Goal: Navigation & Orientation: Find specific page/section

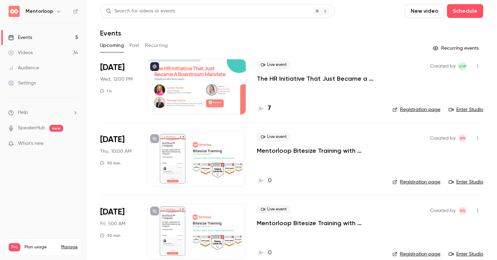
click at [269, 108] on h4 "7" at bounding box center [269, 108] width 3 height 9
